Goal: Information Seeking & Learning: Get advice/opinions

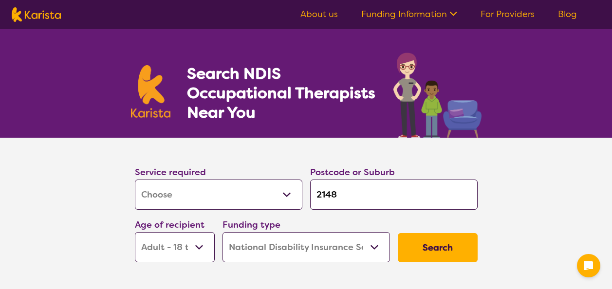
select select "[MEDICAL_DATA]"
select select "AD"
select select "NDIS"
select select "[MEDICAL_DATA]"
select select "AD"
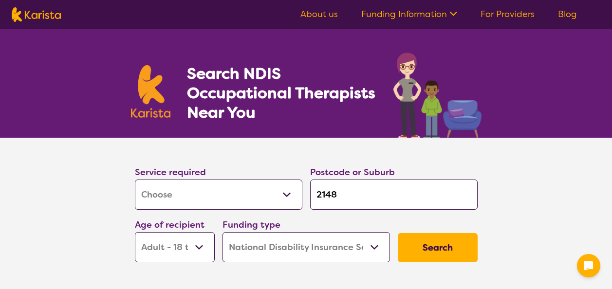
select select "NDIS"
click at [377, 190] on input "2148" at bounding box center [393, 195] width 167 height 30
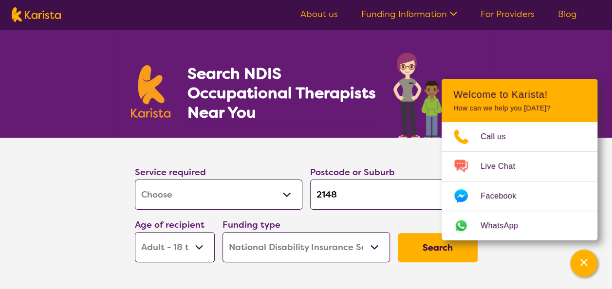
type input "214"
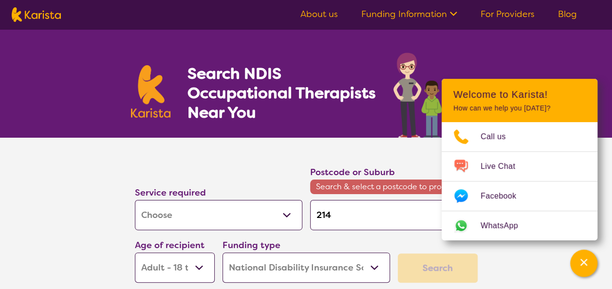
type input "21"
type input "2"
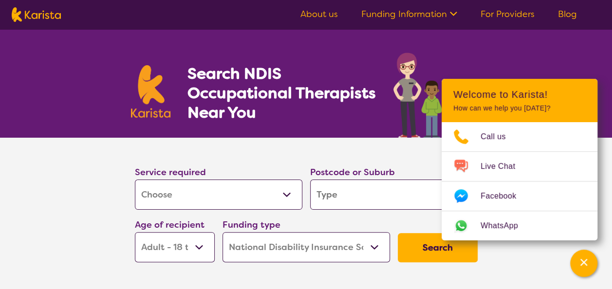
type input "m"
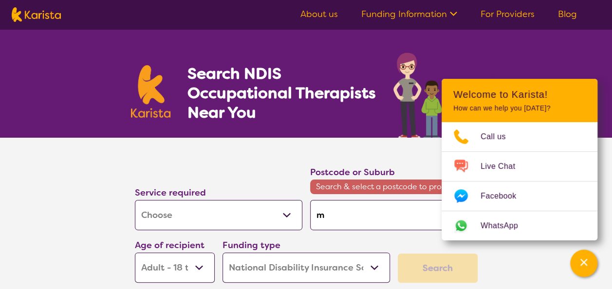
type input "mc"
type input "mcq"
type input "mc"
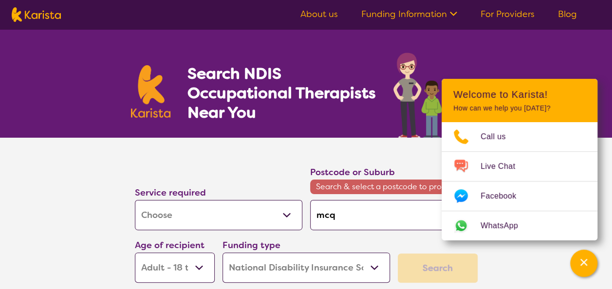
type input "mc"
type input "m"
type input "ma"
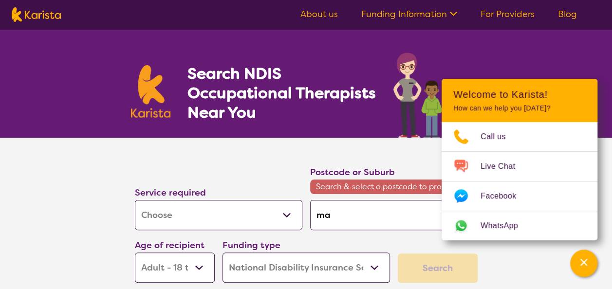
type input "mac"
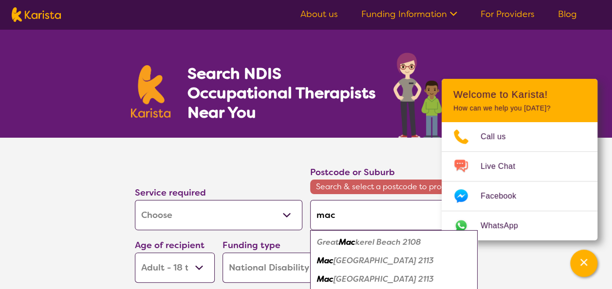
type input "ma"
type input "maq"
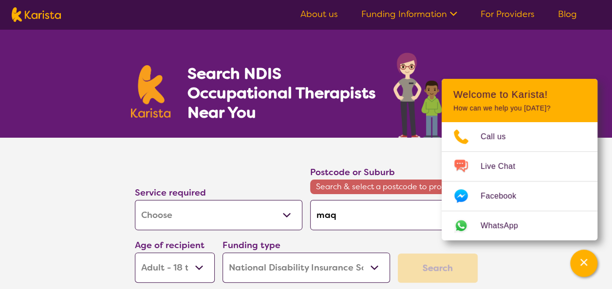
type input "ma"
type input "m"
type input "mc"
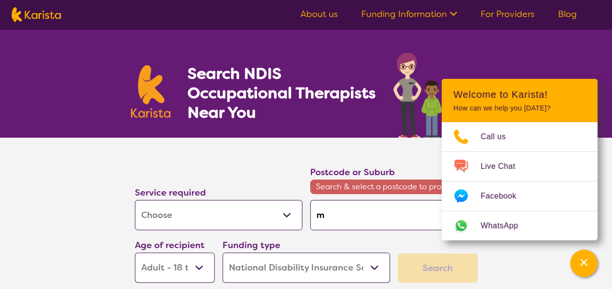
type input "mc"
type input "mcq"
type input "mc"
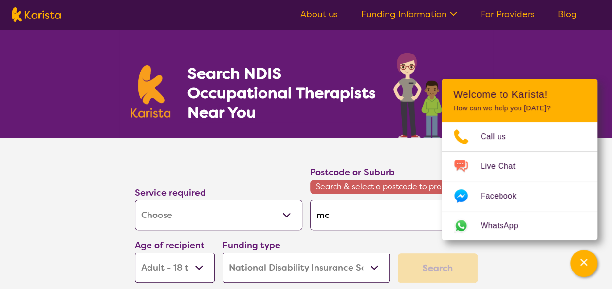
type input "m"
type input "ma"
type input "mac"
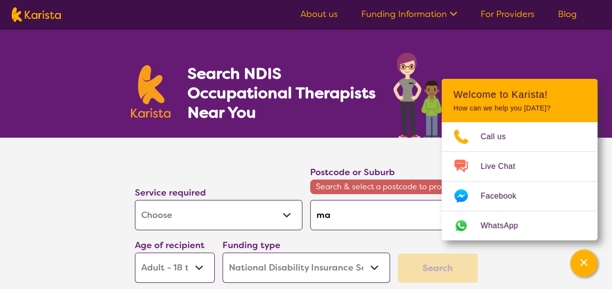
type input "mac"
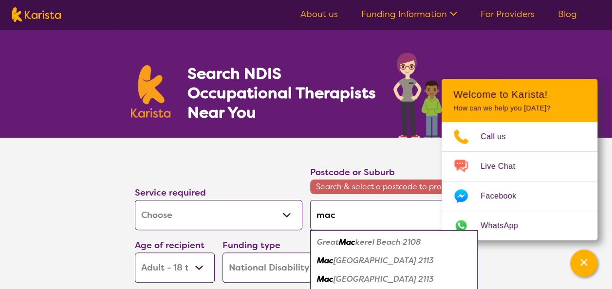
type input "macq"
type input "macqu"
type input "macqua"
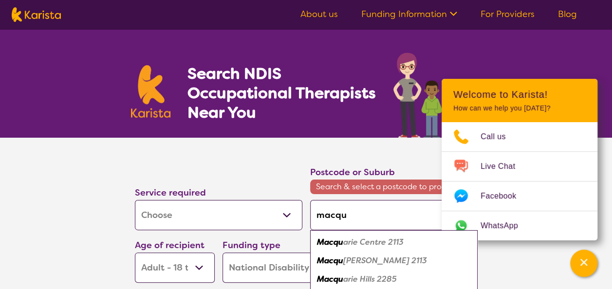
type input "macqua"
type input "macquar"
type input "macquari"
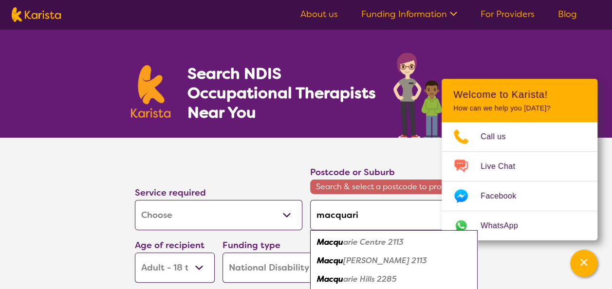
type input "macquarie"
type input "macquarie f"
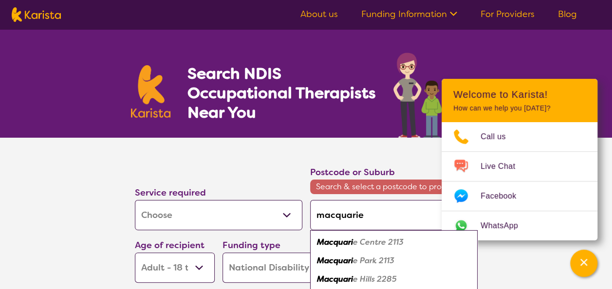
type input "macquarie f"
type input "macquarie fi"
type input "macquarie fil"
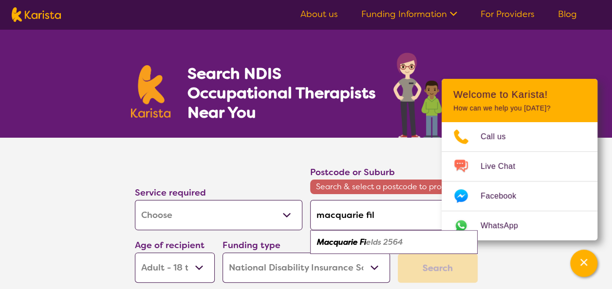
type input "macquarie fi"
type input "macquarie fie"
type input "macquarie fi"
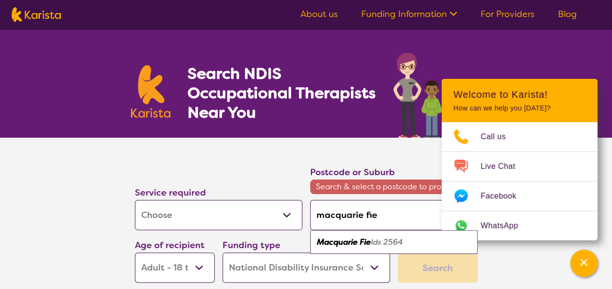
type input "macquarie fi"
click at [383, 238] on em "elds 2564" at bounding box center [384, 242] width 37 height 10
type input "2564"
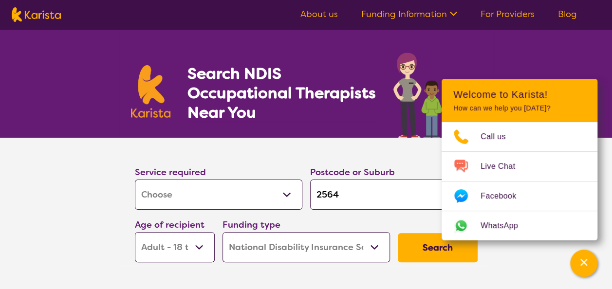
click at [280, 243] on select "Home Care Package (HCP) National Disability Insurance Scheme (NDIS) I don't know" at bounding box center [305, 247] width 167 height 30
click at [222, 232] on select "Home Care Package (HCP) National Disability Insurance Scheme (NDIS) I don't know" at bounding box center [305, 247] width 167 height 30
click at [418, 249] on button "Search" at bounding box center [437, 247] width 80 height 29
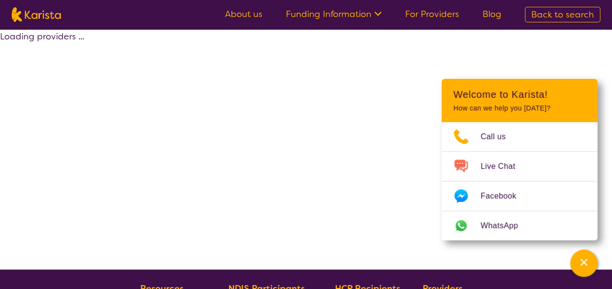
select select "by_score"
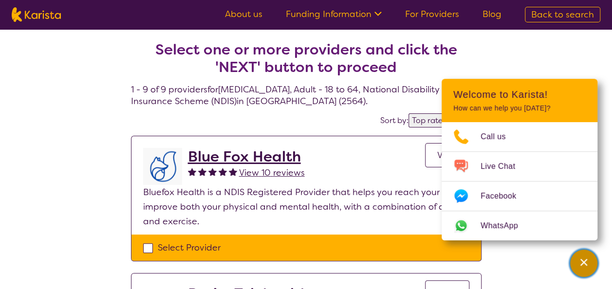
click at [588, 264] on icon "Channel Menu" at bounding box center [583, 262] width 10 height 10
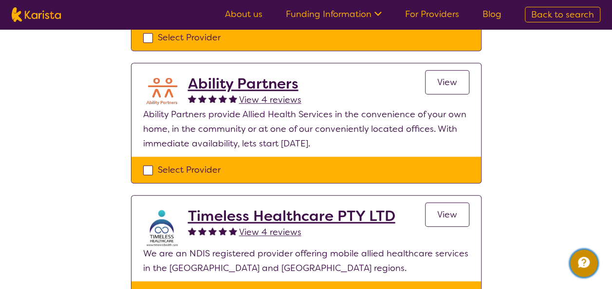
scroll to position [358, 0]
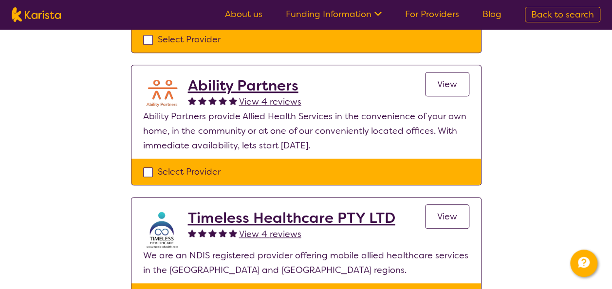
click at [234, 85] on h2 "Ability Partners" at bounding box center [244, 86] width 113 height 18
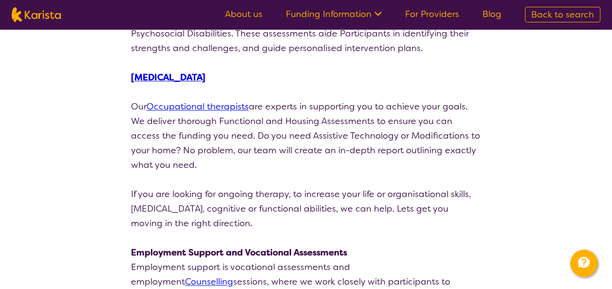
scroll to position [472, 0]
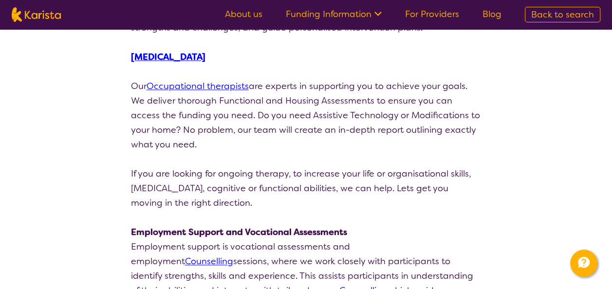
click at [223, 88] on link "Occupational therapists" at bounding box center [197, 86] width 102 height 12
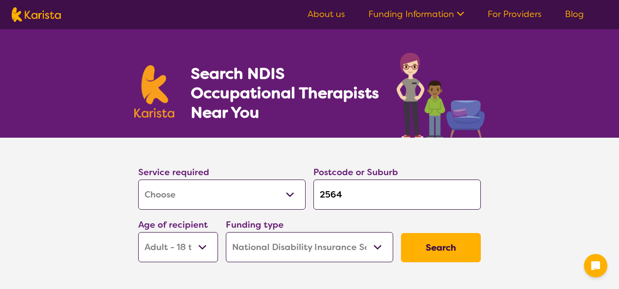
select select "[MEDICAL_DATA]"
select select "AD"
select select "NDIS"
select select "[MEDICAL_DATA]"
select select "AD"
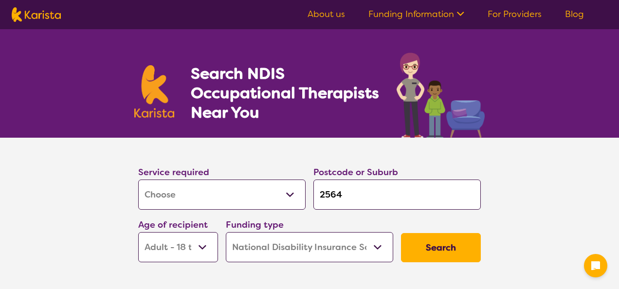
select select "NDIS"
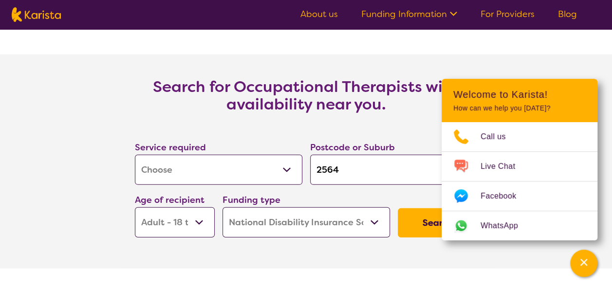
scroll to position [1380, 0]
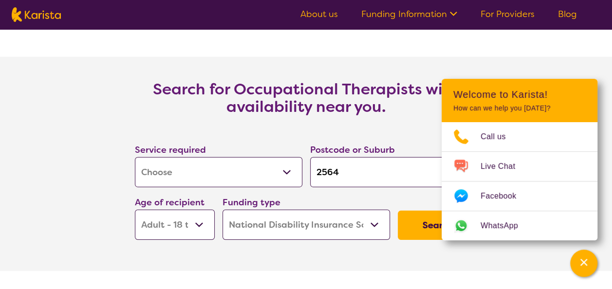
click at [412, 217] on button "Search" at bounding box center [437, 225] width 80 height 29
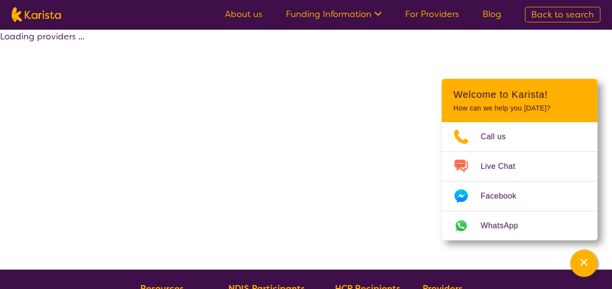
select select "by_score"
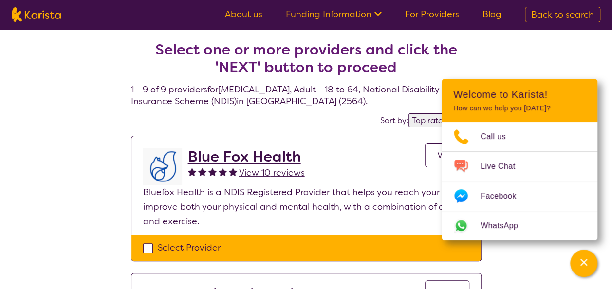
click at [209, 161] on h2 "Blue Fox Health" at bounding box center [246, 157] width 117 height 18
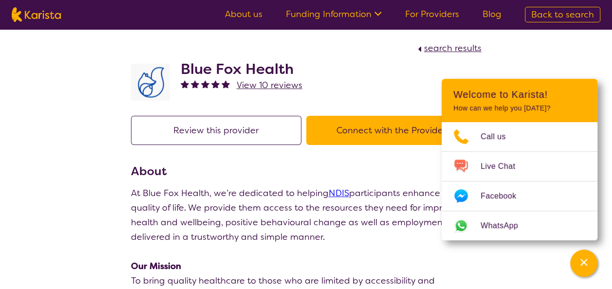
click at [239, 121] on button "Review this provider" at bounding box center [216, 130] width 170 height 29
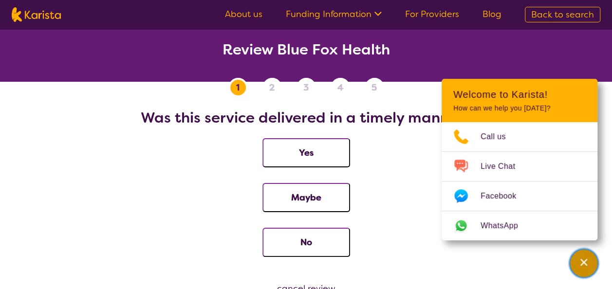
click at [577, 262] on div "Channel Menu" at bounding box center [583, 262] width 19 height 21
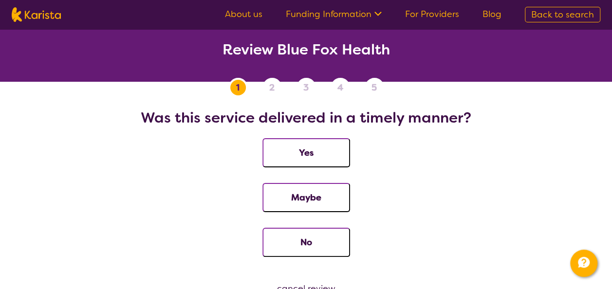
click at [282, 141] on button "Yes" at bounding box center [306, 152] width 88 height 29
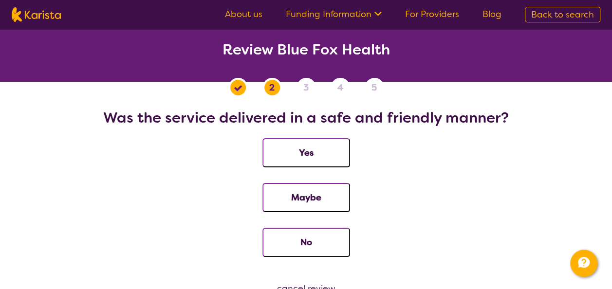
click at [282, 141] on button "Yes" at bounding box center [306, 152] width 88 height 29
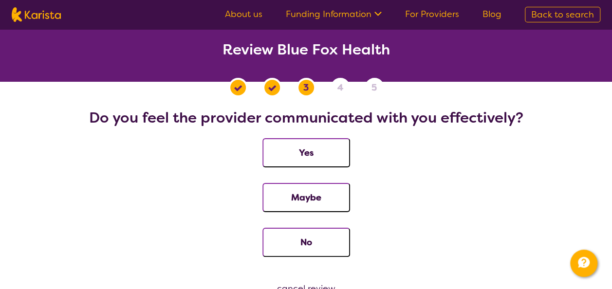
click at [282, 141] on button "Yes" at bounding box center [306, 152] width 88 height 29
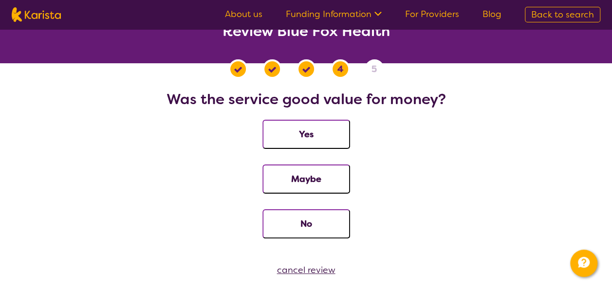
scroll to position [19, 0]
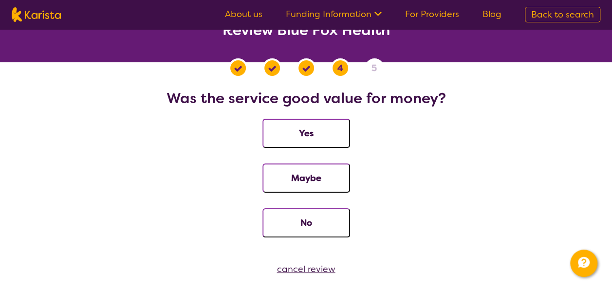
click at [281, 124] on button "Yes" at bounding box center [306, 133] width 88 height 29
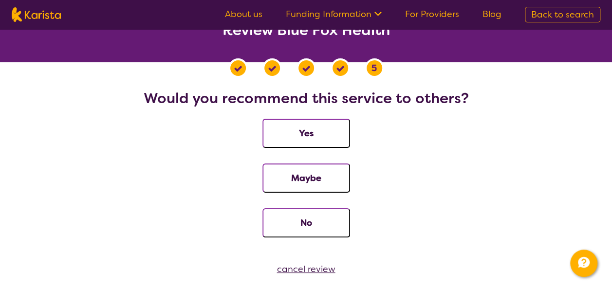
click at [325, 266] on div "cancel review" at bounding box center [306, 269] width 612 height 15
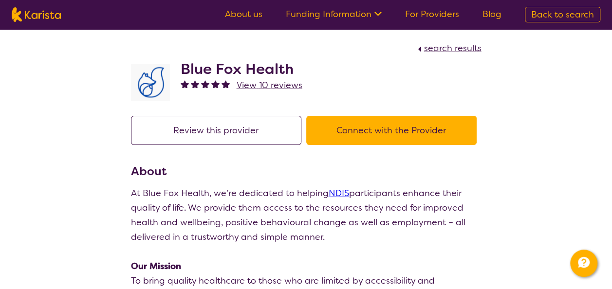
click at [403, 123] on button "Connect with the Provider" at bounding box center [391, 130] width 170 height 29
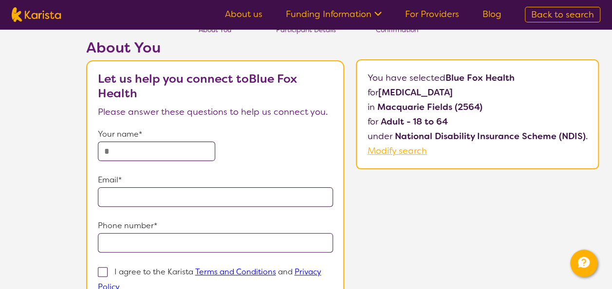
scroll to position [36, 0]
click at [171, 145] on input "text" at bounding box center [157, 151] width 118 height 19
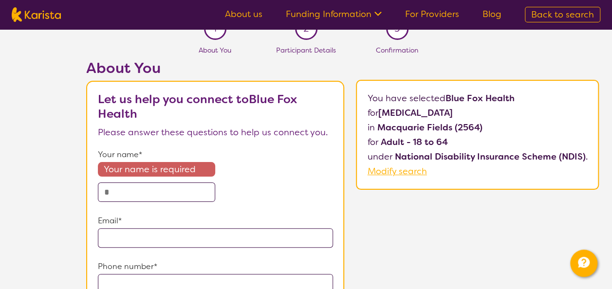
scroll to position [0, 0]
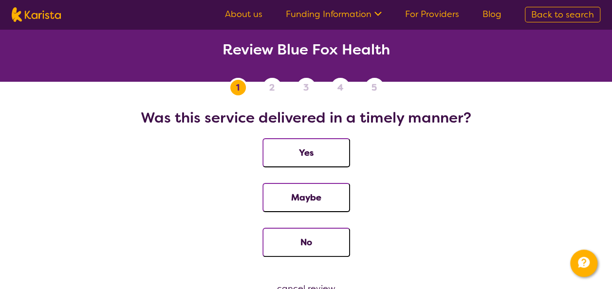
scroll to position [19, 0]
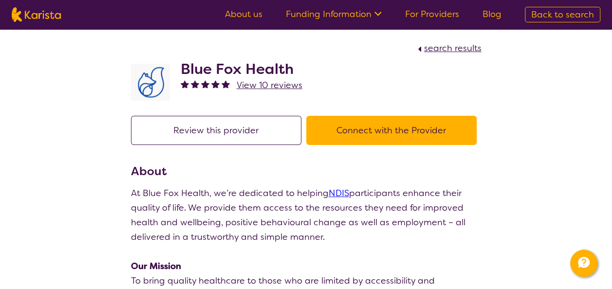
click at [453, 43] on span "search results" at bounding box center [452, 48] width 57 height 12
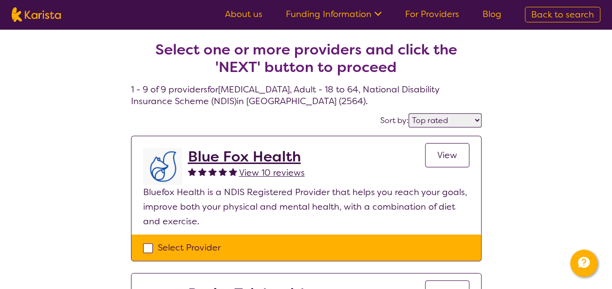
click at [429, 125] on select "Highly reviewed Top rated" at bounding box center [444, 120] width 73 height 14
select select "highly_reviewed"
click at [409, 113] on select "Highly reviewed Top rated" at bounding box center [444, 120] width 73 height 14
